Goal: Task Accomplishment & Management: Use online tool/utility

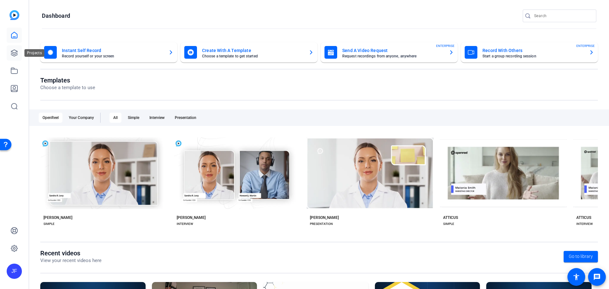
click at [17, 50] on icon at bounding box center [14, 53] width 8 height 8
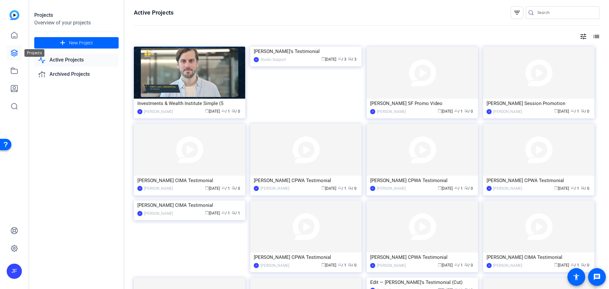
click at [15, 54] on icon at bounding box center [14, 53] width 6 height 6
click at [12, 33] on icon at bounding box center [14, 35] width 8 height 8
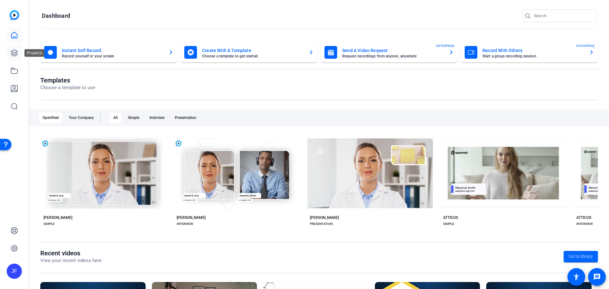
click at [10, 51] on link at bounding box center [14, 52] width 15 height 15
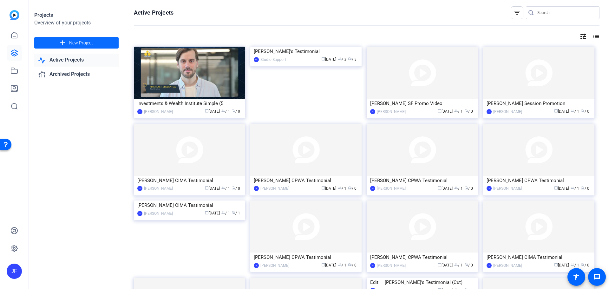
click at [85, 41] on span "New Project" at bounding box center [81, 43] width 24 height 7
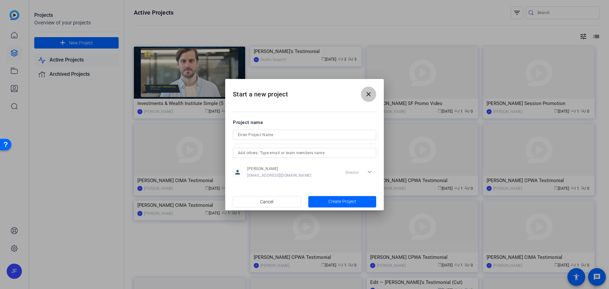
click at [367, 95] on mat-icon "close" at bounding box center [369, 94] width 8 height 8
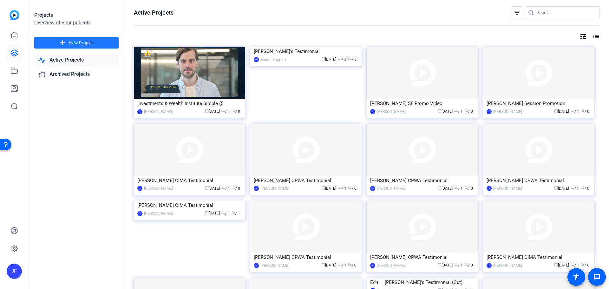
click at [12, 14] on img at bounding box center [15, 15] width 10 height 10
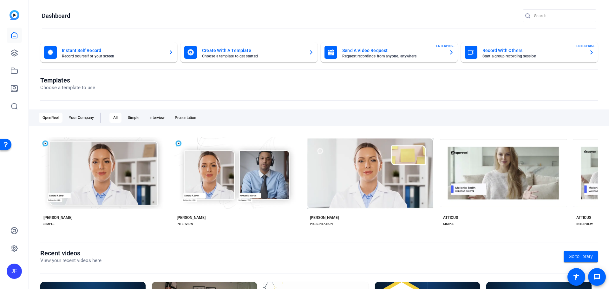
click at [376, 50] on mat-card-title "Send A Video Request" at bounding box center [393, 51] width 102 height 8
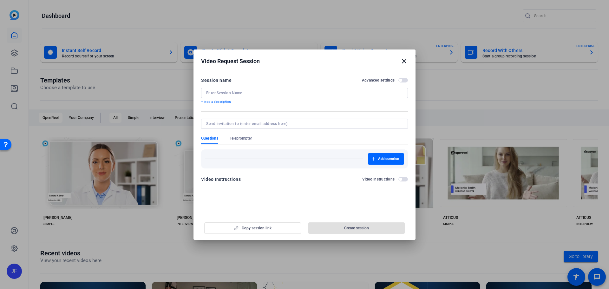
click at [241, 90] on input at bounding box center [304, 92] width 197 height 5
click at [242, 91] on input "[PERSON_NAME]" at bounding box center [304, 92] width 197 height 5
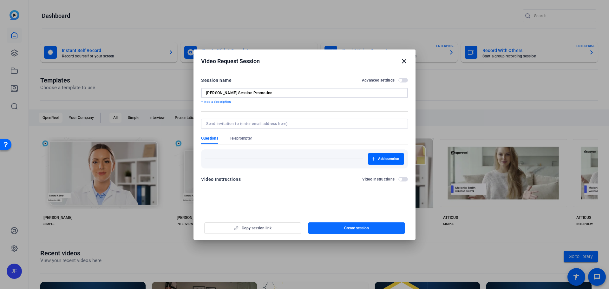
type input "[PERSON_NAME] Session Promotion"
click at [369, 227] on span "button" at bounding box center [357, 228] width 97 height 15
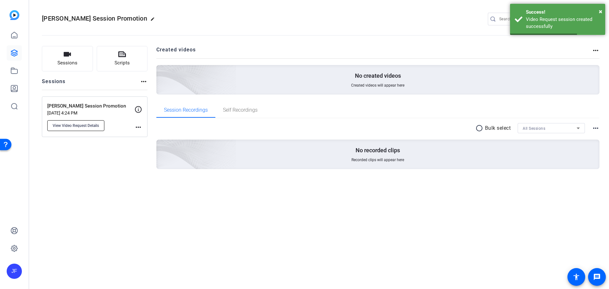
click at [66, 129] on button "View Video Request Details" at bounding box center [75, 125] width 57 height 11
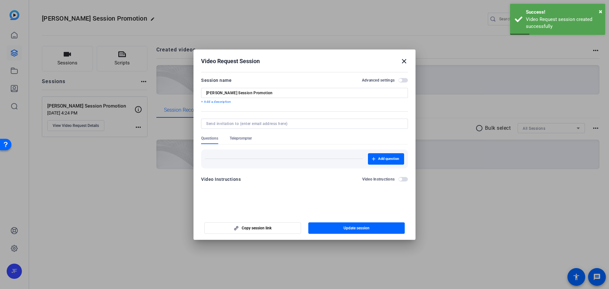
click at [251, 140] on span "Teleprompter" at bounding box center [241, 138] width 22 height 5
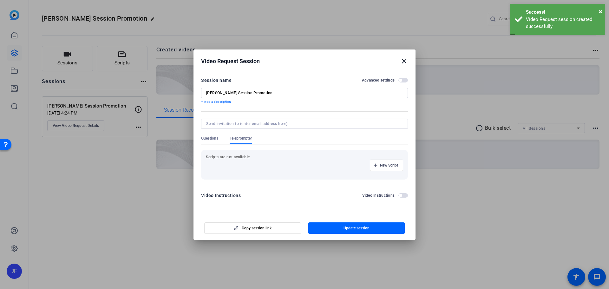
click at [249, 156] on p "Scripts are not available" at bounding box center [304, 157] width 197 height 5
click at [386, 163] on span "New Script" at bounding box center [389, 165] width 18 height 5
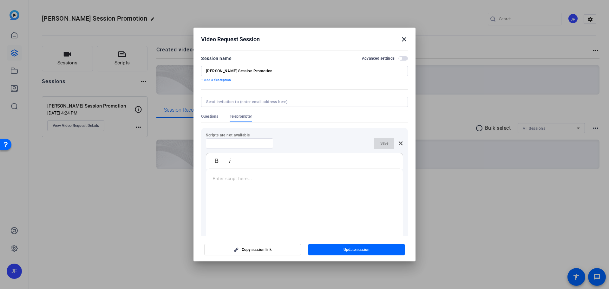
click at [245, 144] on input at bounding box center [239, 143] width 57 height 5
type input "S"
type input "Script"
drag, startPoint x: 243, startPoint y: 193, endPoint x: 244, endPoint y: 181, distance: 11.8
click at [243, 193] on div at bounding box center [304, 208] width 197 height 79
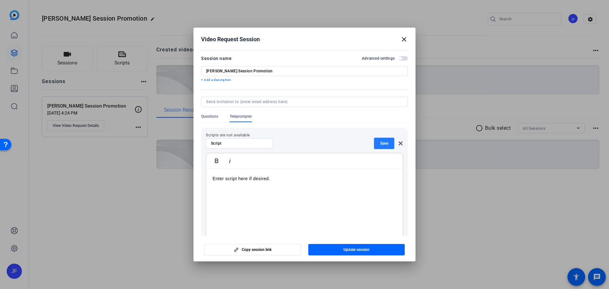
click at [381, 144] on span "Save" at bounding box center [385, 143] width 8 height 5
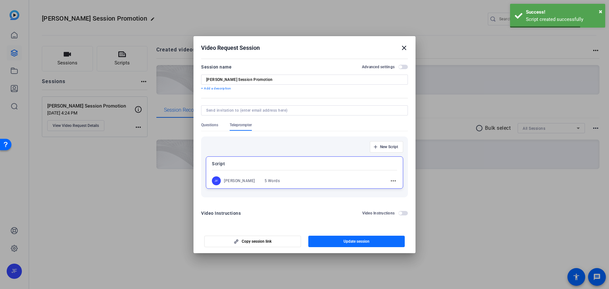
click at [369, 242] on span "Update session" at bounding box center [357, 241] width 26 height 5
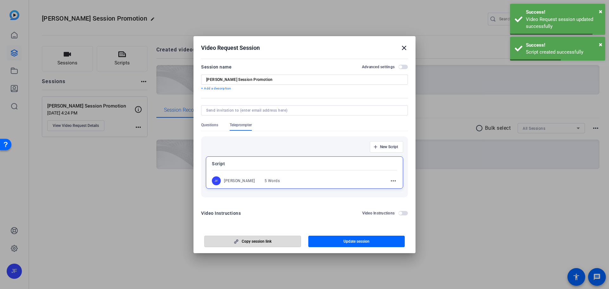
click at [269, 241] on span "Copy session link" at bounding box center [257, 241] width 30 height 5
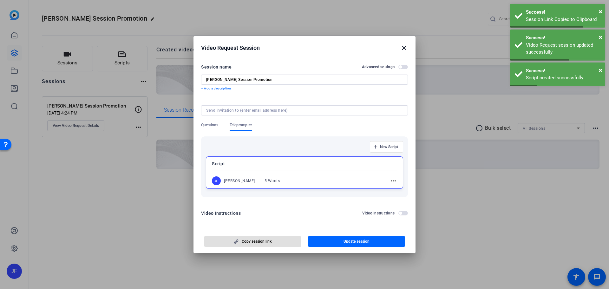
drag, startPoint x: 403, startPoint y: 47, endPoint x: 593, endPoint y: 59, distance: 190.8
click at [403, 47] on mat-icon "close" at bounding box center [405, 48] width 8 height 8
